Goal: Transaction & Acquisition: Download file/media

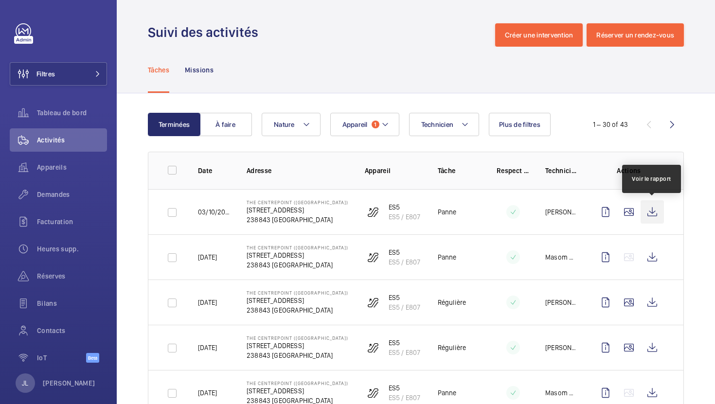
click at [652, 213] on wm-front-icon-button at bounding box center [652, 211] width 23 height 23
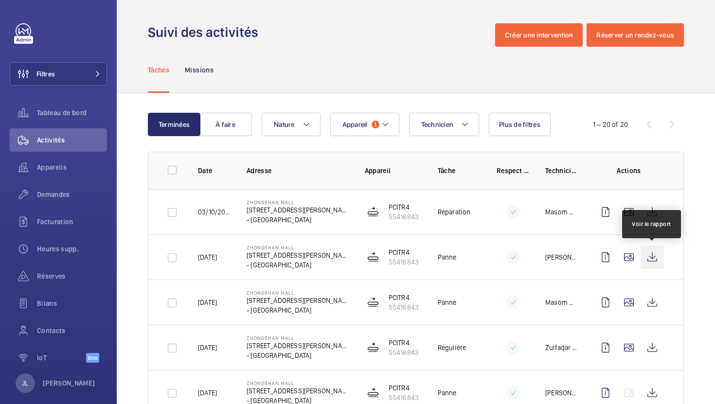
click at [652, 255] on wm-front-icon-button at bounding box center [652, 257] width 23 height 23
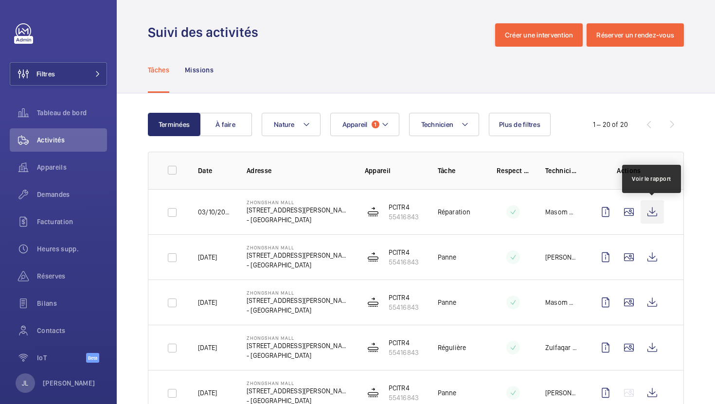
click at [654, 213] on wm-front-icon-button at bounding box center [652, 211] width 23 height 23
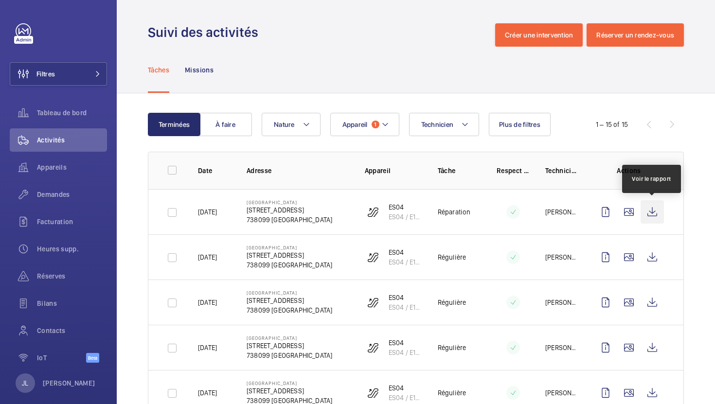
click at [653, 212] on wm-front-icon-button at bounding box center [652, 211] width 23 height 23
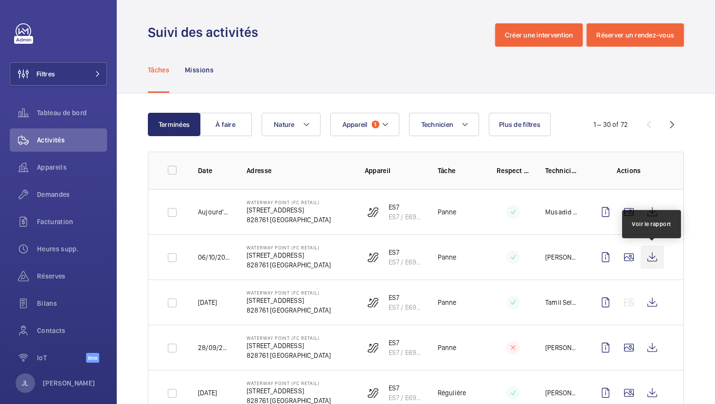
click at [651, 253] on wm-front-icon-button at bounding box center [652, 257] width 23 height 23
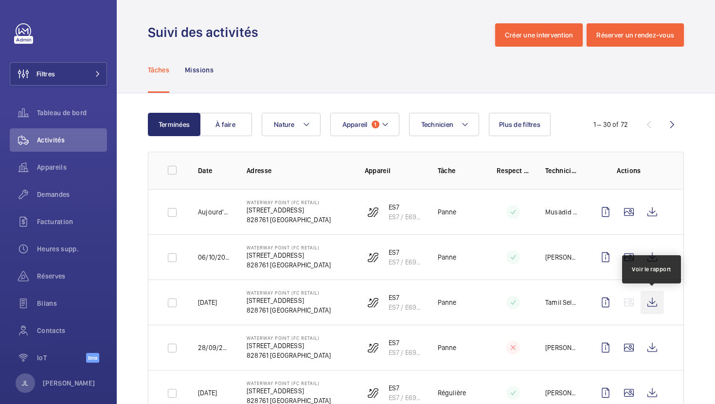
click at [651, 301] on wm-front-icon-button at bounding box center [652, 302] width 23 height 23
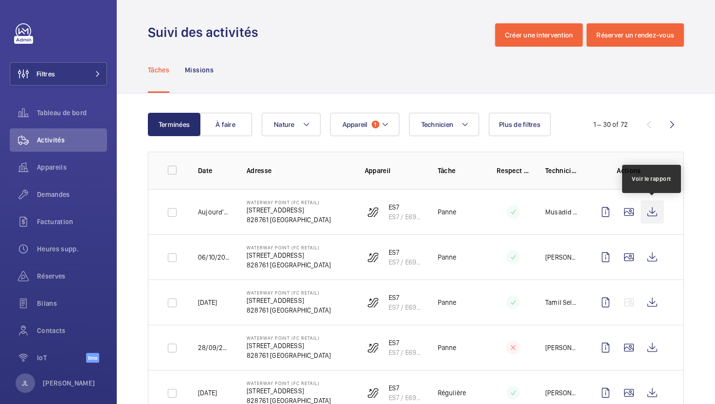
click at [648, 211] on wm-front-icon-button at bounding box center [652, 211] width 23 height 23
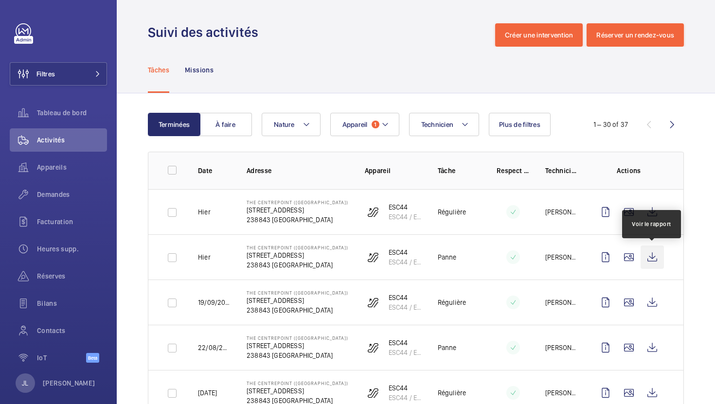
click at [657, 257] on wm-front-icon-button at bounding box center [652, 257] width 23 height 23
